Goal: Connect with others: Connect with other users

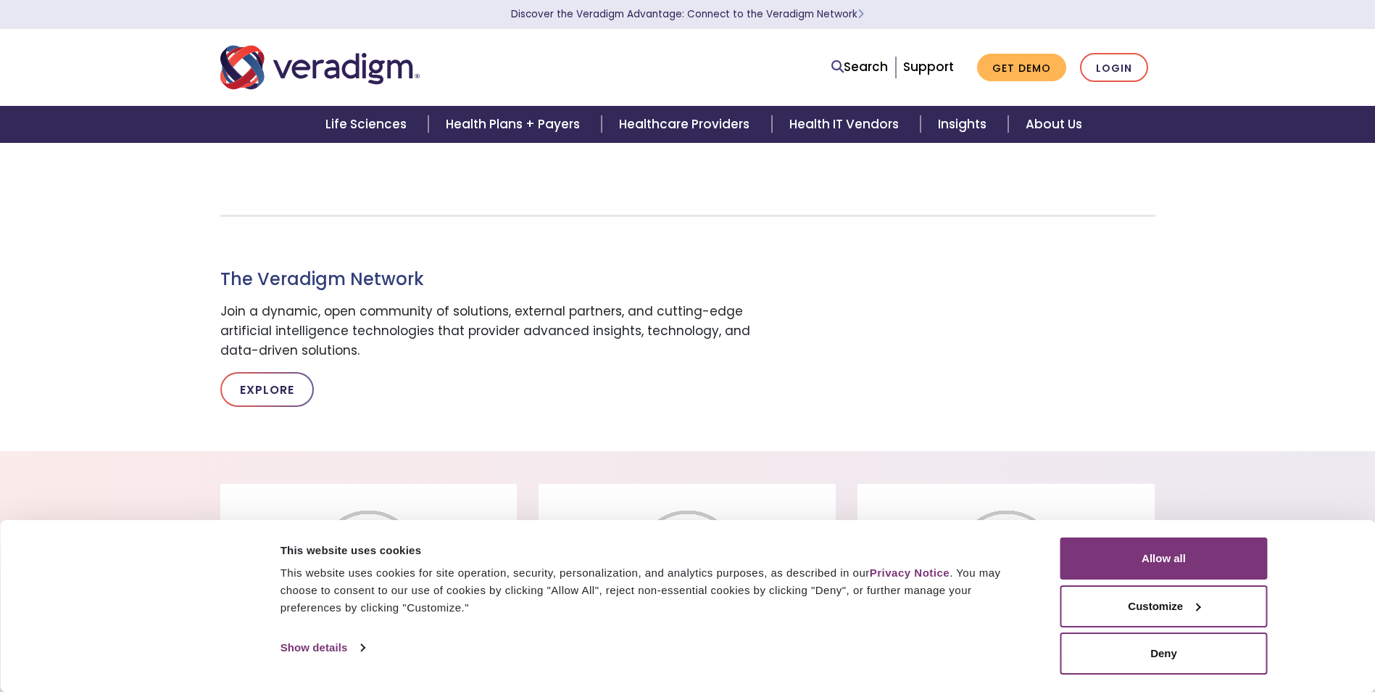
scroll to position [652, 0]
click at [1155, 568] on button "Allow all" at bounding box center [1164, 558] width 207 height 42
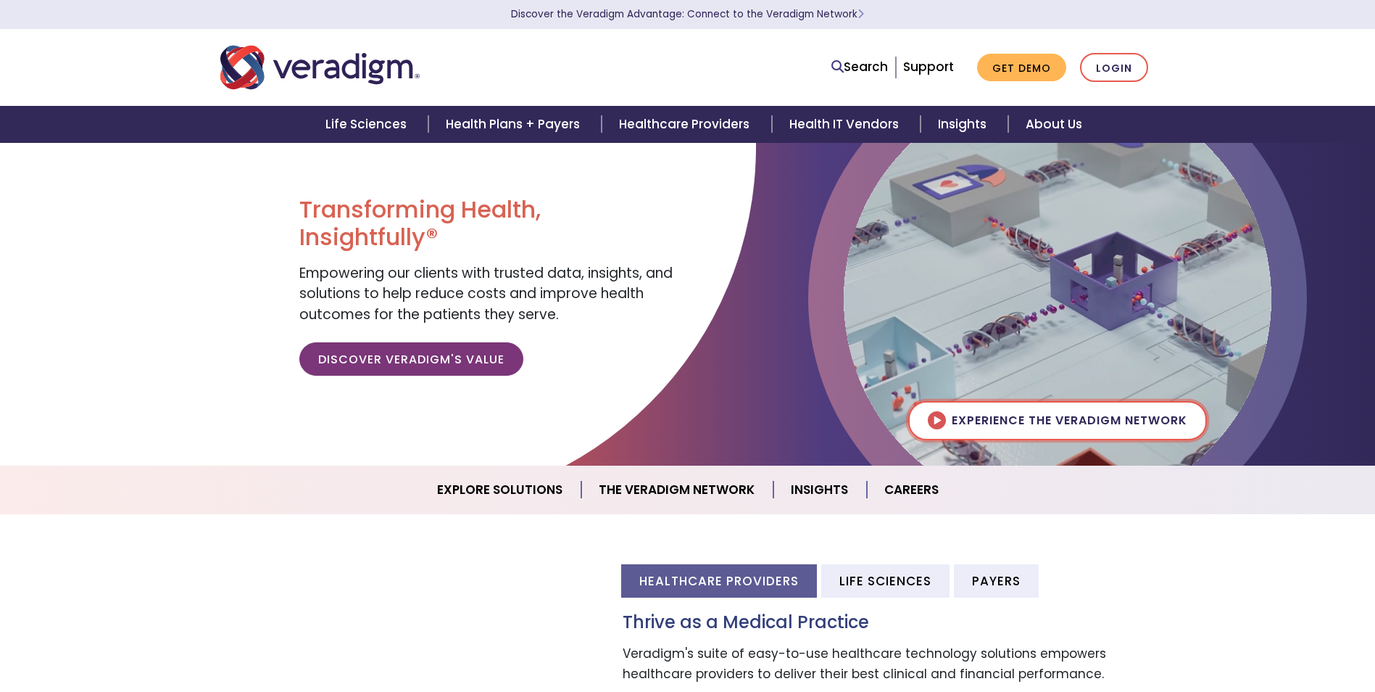
scroll to position [0, 0]
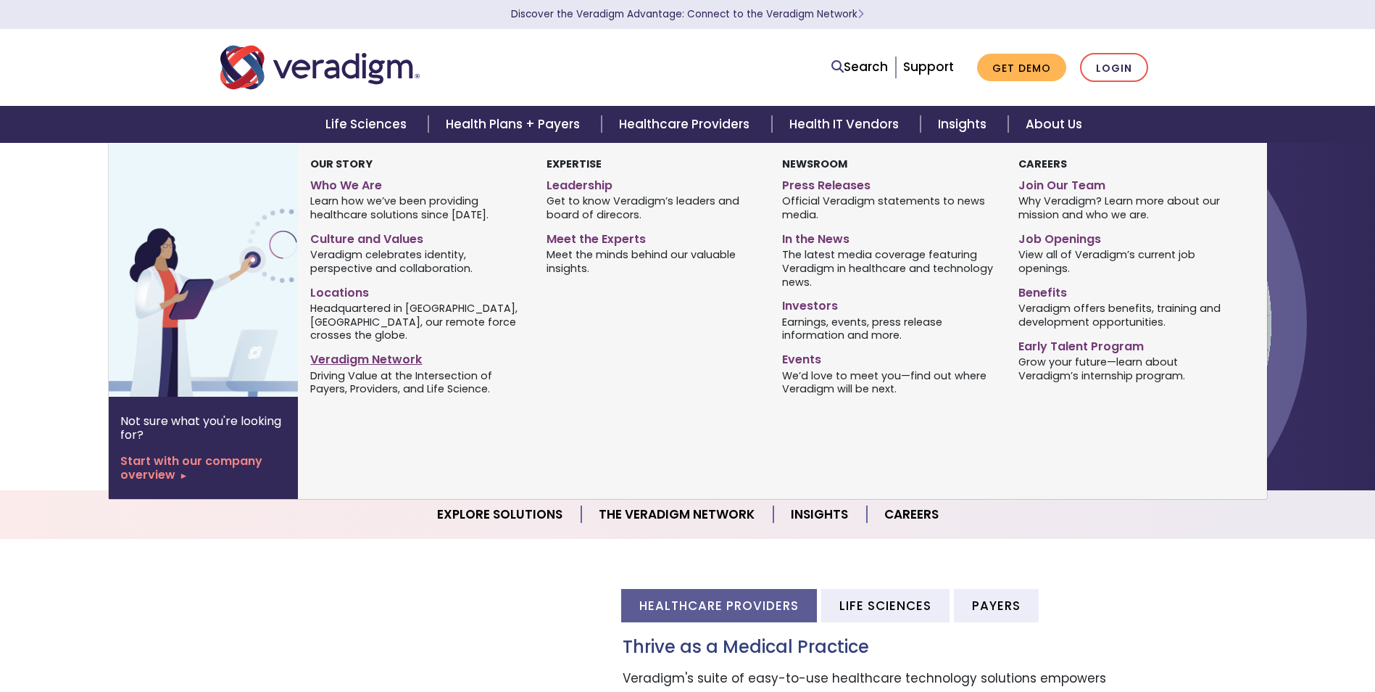
click at [378, 352] on link "Veradigm Network" at bounding box center [417, 357] width 214 height 21
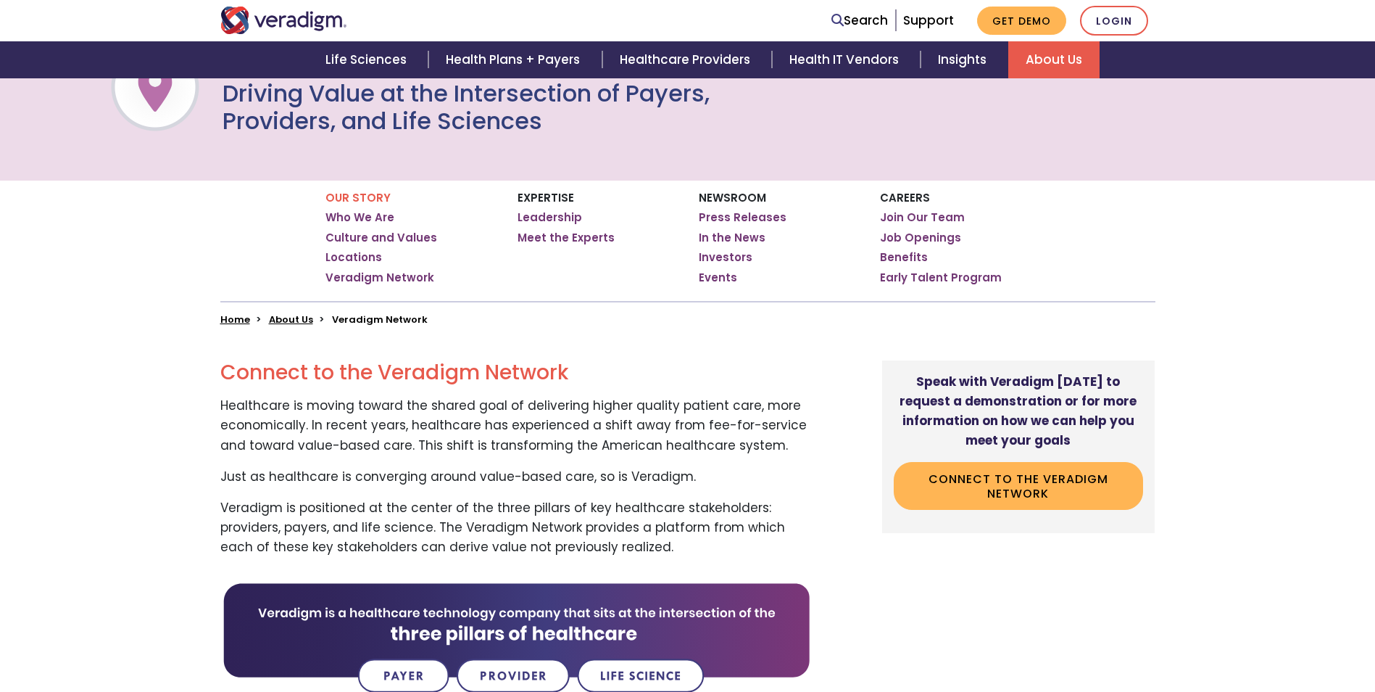
scroll to position [145, 0]
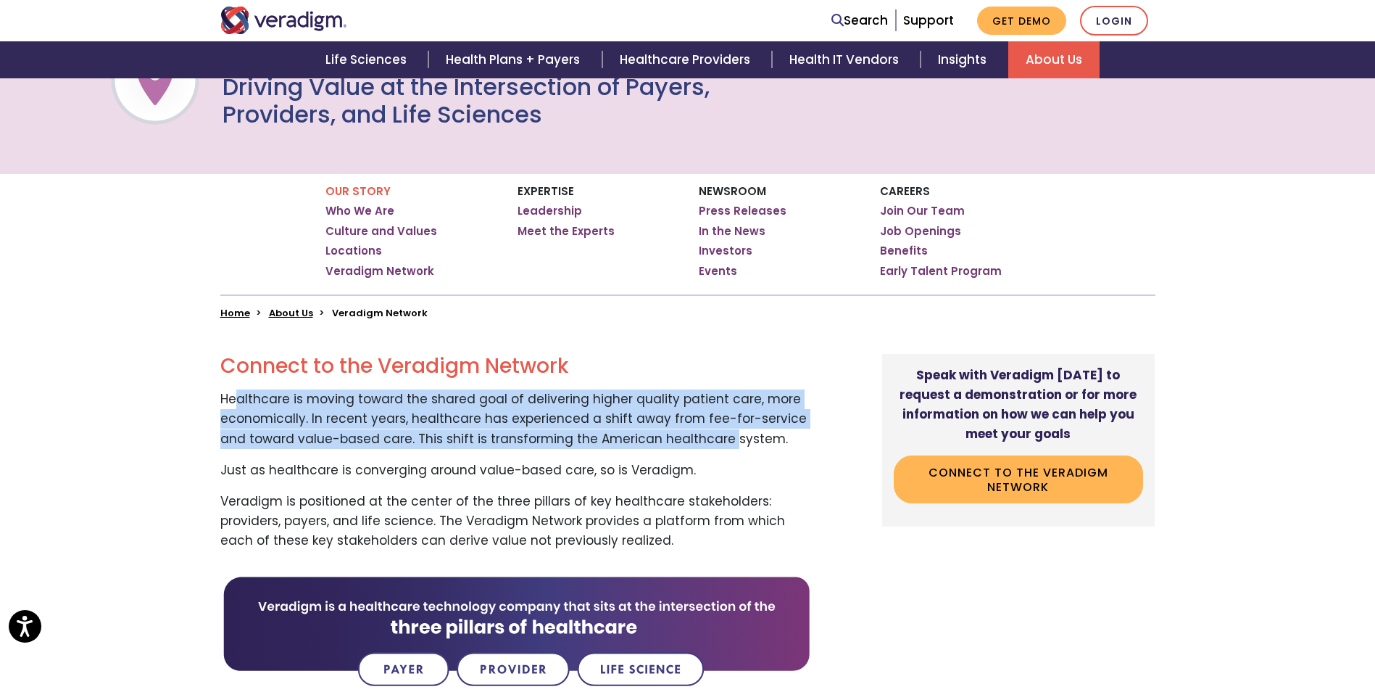
drag, startPoint x: 240, startPoint y: 391, endPoint x: 721, endPoint y: 441, distance: 483.2
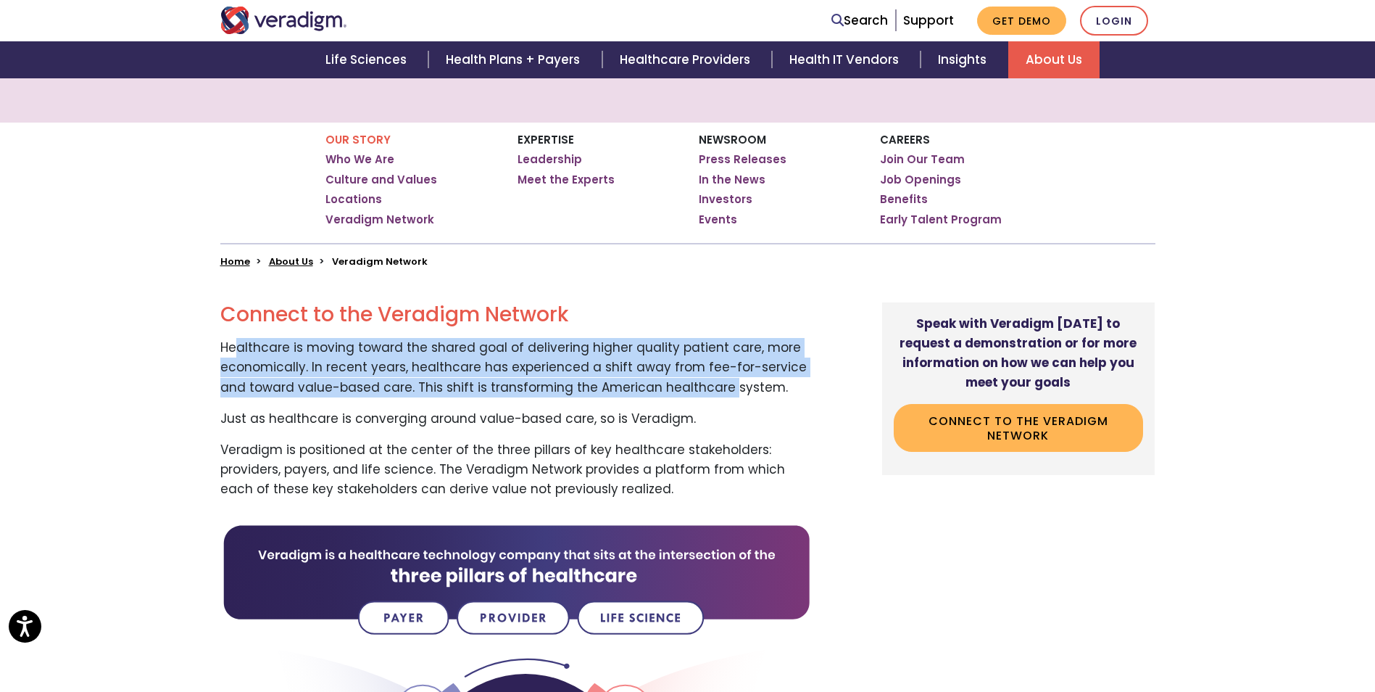
scroll to position [217, 0]
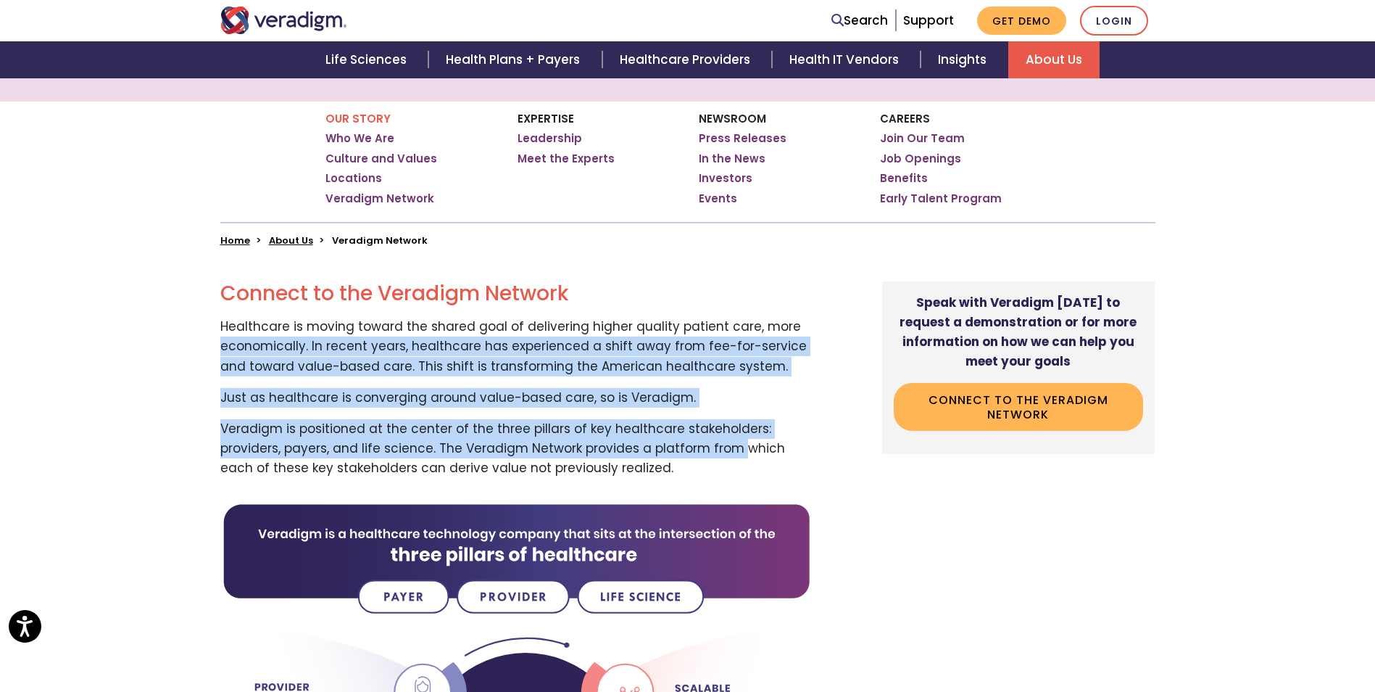
drag, startPoint x: 193, startPoint y: 340, endPoint x: 738, endPoint y: 457, distance: 557.5
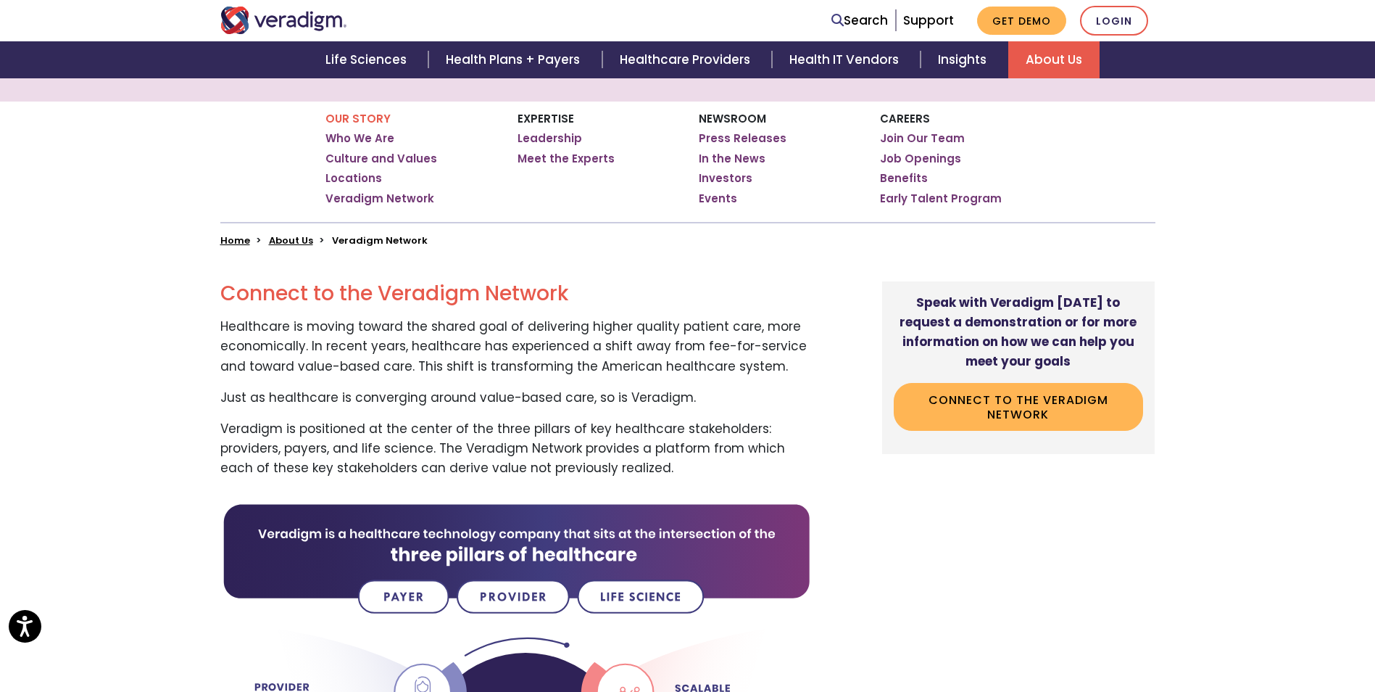
drag, startPoint x: 738, startPoint y: 457, endPoint x: 692, endPoint y: 463, distance: 46.8
click at [692, 463] on p "Veradigm is positioned at the center of the three pillars of key healthcare sta…" at bounding box center [516, 448] width 592 height 59
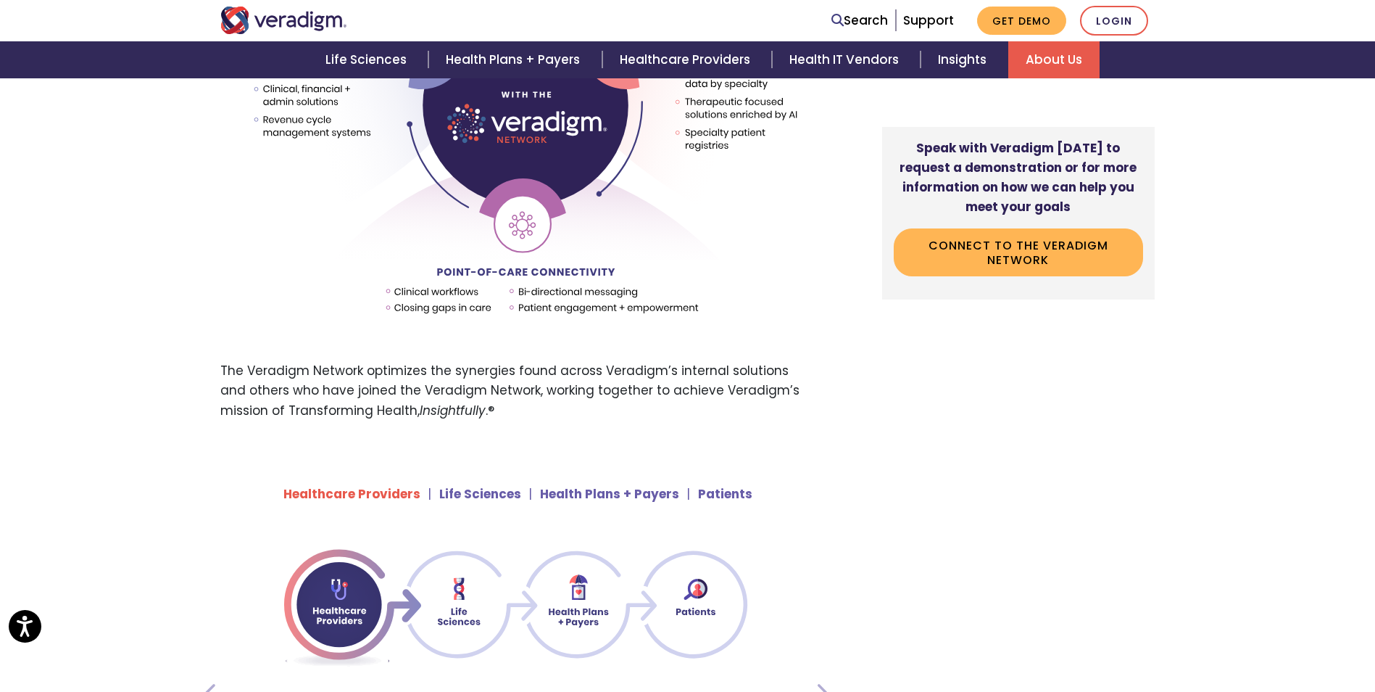
scroll to position [870, 0]
